Goal: Navigation & Orientation: Find specific page/section

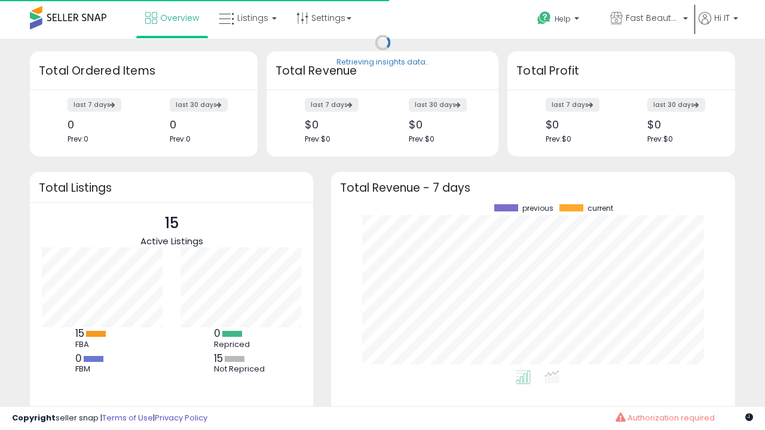
scroll to position [166, 380]
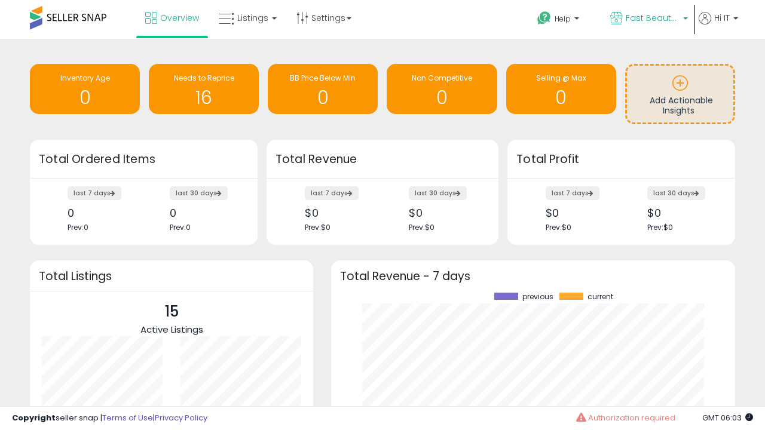
click at [648, 19] on span "Fast Beauty ([GEOGRAPHIC_DATA])" at bounding box center [653, 18] width 54 height 12
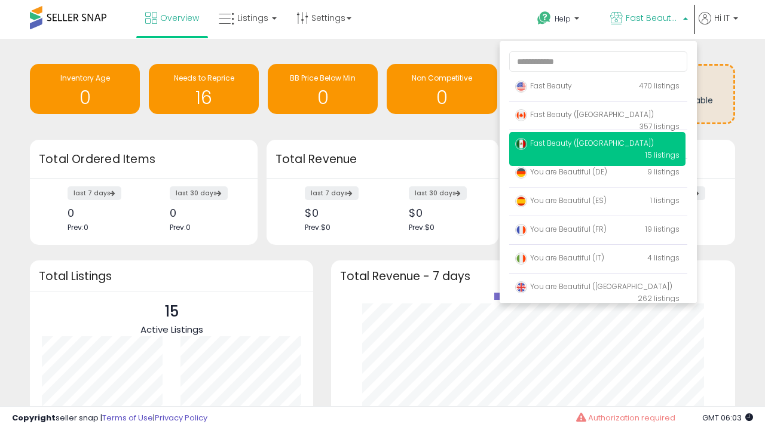
click at [597, 289] on span "You are Beautiful ([GEOGRAPHIC_DATA])" at bounding box center [593, 286] width 157 height 10
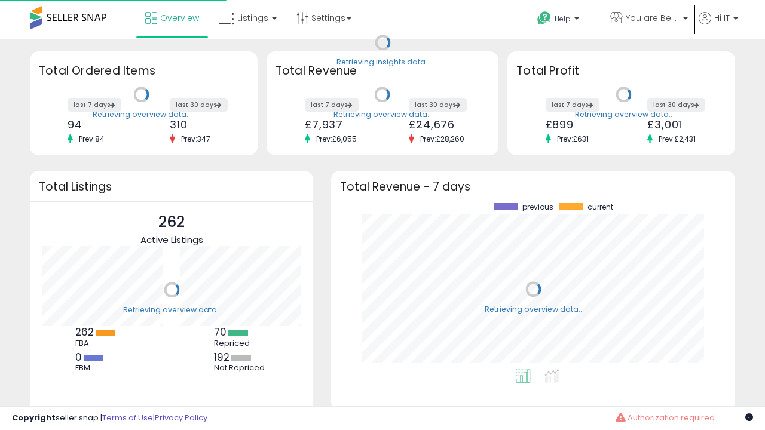
scroll to position [166, 380]
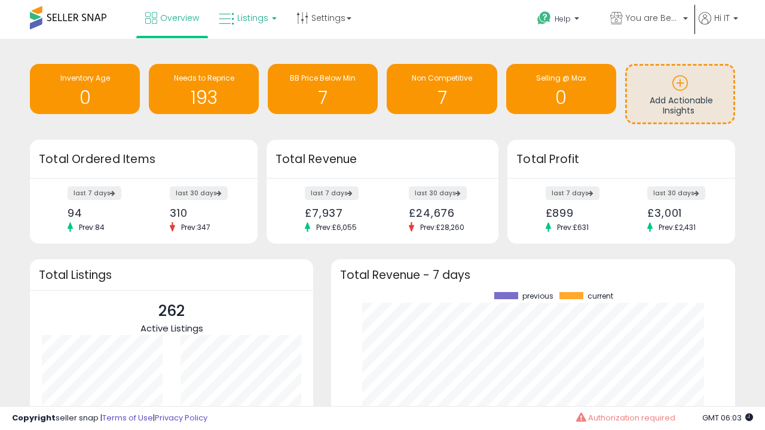
click at [246, 18] on span "Listings" at bounding box center [252, 18] width 31 height 12
